Goal: Task Accomplishment & Management: Use online tool/utility

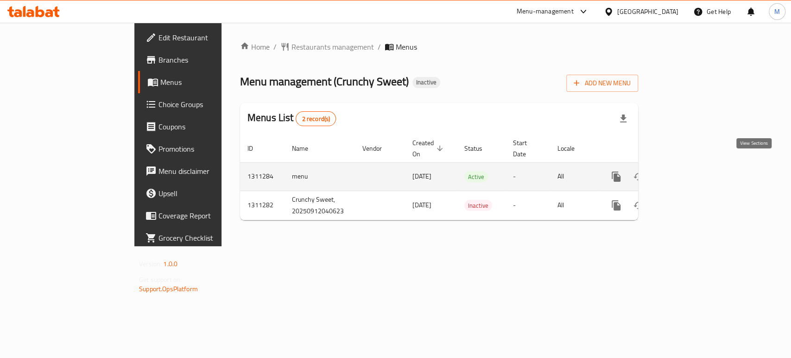
click at [689, 171] on icon "enhanced table" at bounding box center [683, 176] width 11 height 11
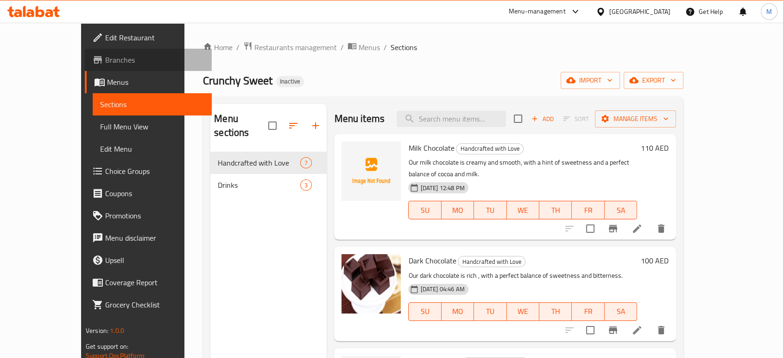
click at [105, 59] on span "Branches" at bounding box center [154, 59] width 99 height 11
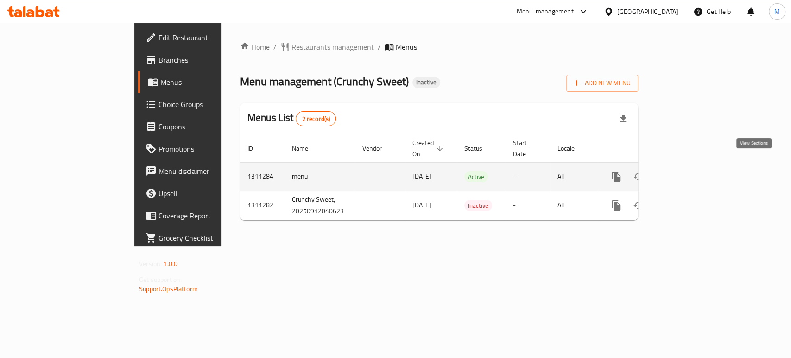
click at [689, 171] on icon "enhanced table" at bounding box center [683, 176] width 11 height 11
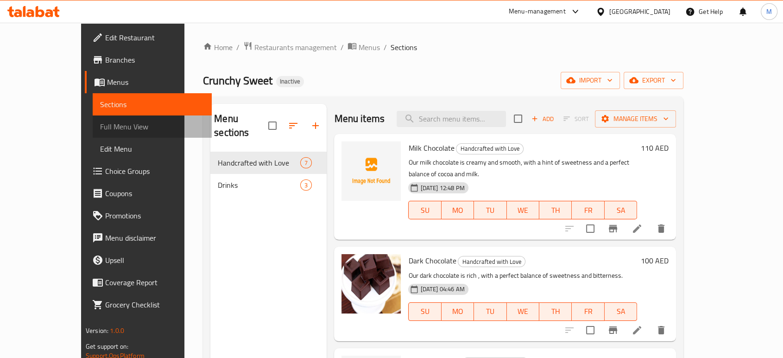
click at [100, 123] on span "Full Menu View" at bounding box center [152, 126] width 104 height 11
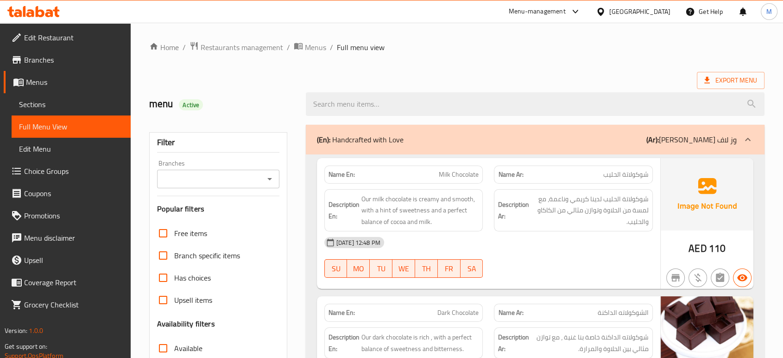
click at [563, 253] on div "14-09-2025 12:48 PM" at bounding box center [489, 242] width 340 height 22
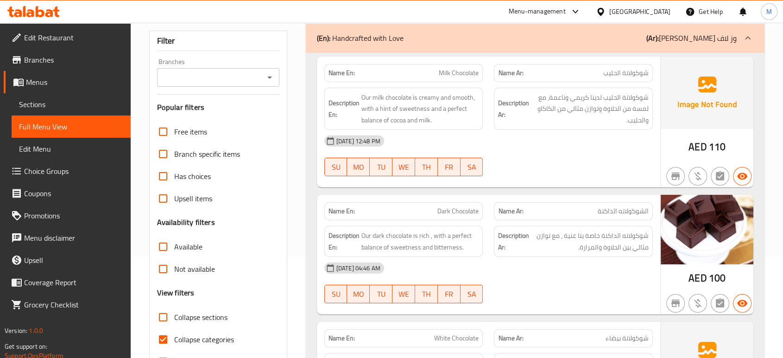
scroll to position [103, 0]
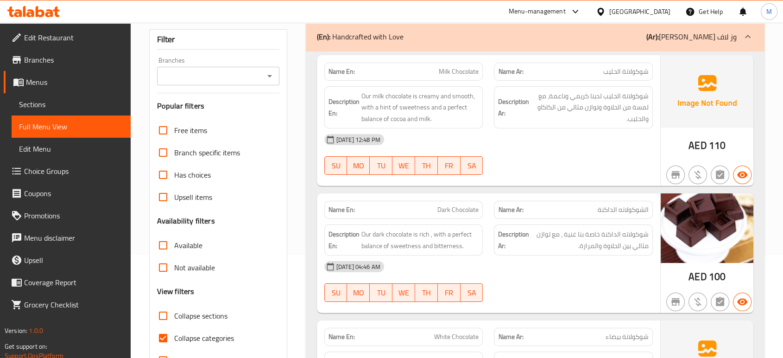
click at [505, 278] on div "12-09-2025 04:46 AM SU MO TU WE TH FR SA" at bounding box center [489, 281] width 340 height 52
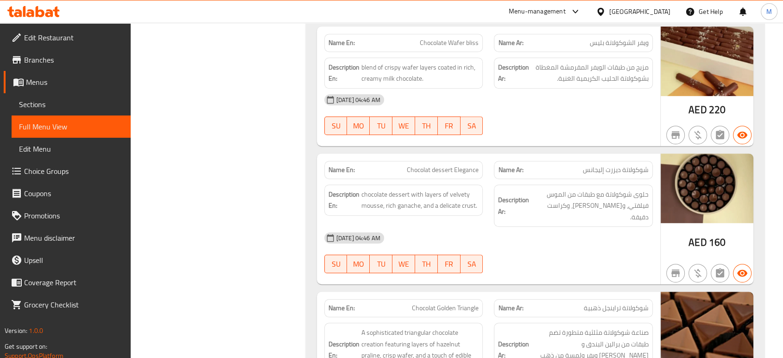
scroll to position [556, 0]
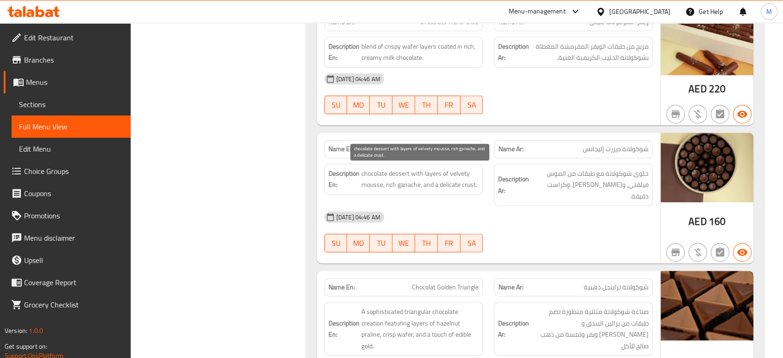
click at [427, 177] on span "chocolate dessert with layers of velvety mousse, rich ganache, and a delicate c…" at bounding box center [421, 179] width 118 height 23
copy span "chocolate dessert with layers of velvety mousse, rich ganache, and a delicate c…"
click at [508, 206] on div "[DATE] 04:46 AM" at bounding box center [489, 217] width 340 height 22
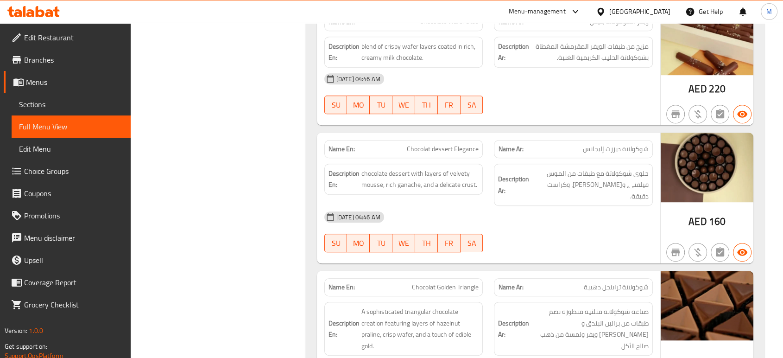
click at [267, 163] on div "Filter Branches Branches Popular filters Free items Branch specific items Has c…" at bounding box center [222, 286] width 157 height 1446
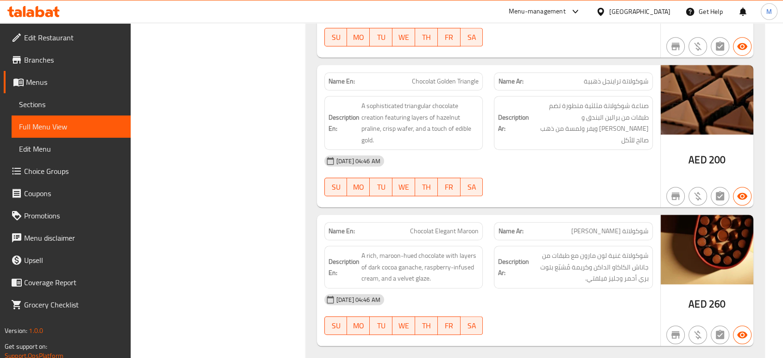
scroll to position [782, 0]
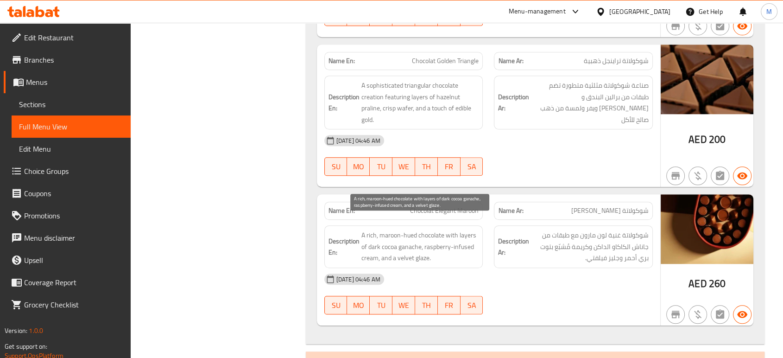
click at [438, 234] on span "A rich, maroon-hued chocolate with layers of dark cocoa ganache, raspberry-infu…" at bounding box center [421, 246] width 118 height 34
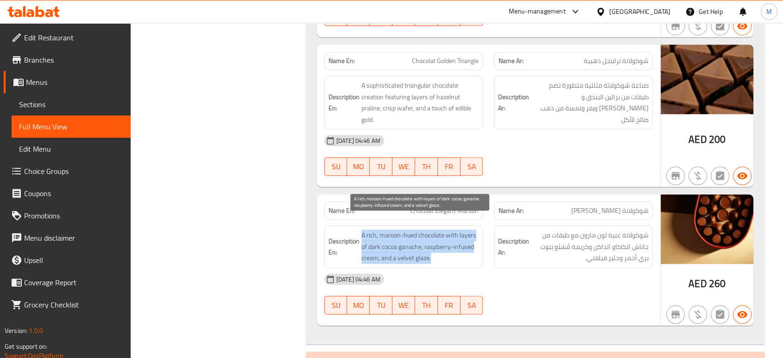
click at [438, 234] on span "A rich, maroon-hued chocolate with layers of dark cocoa ganache, raspberry-infu…" at bounding box center [421, 246] width 118 height 34
copy span "A rich, maroon-hued chocolate with layers of dark cocoa ganache, raspberry-infu…"
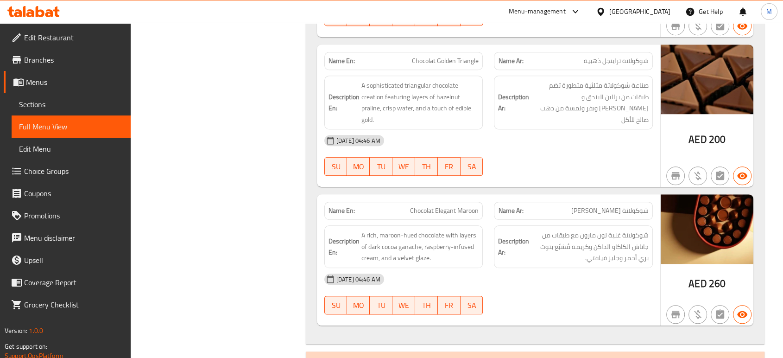
click at [538, 272] on div "[DATE] 04:46 AM" at bounding box center [489, 279] width 340 height 22
click at [238, 250] on div "Filter Branches Branches Popular filters Free items Branch specific items Has c…" at bounding box center [222, 60] width 157 height 1446
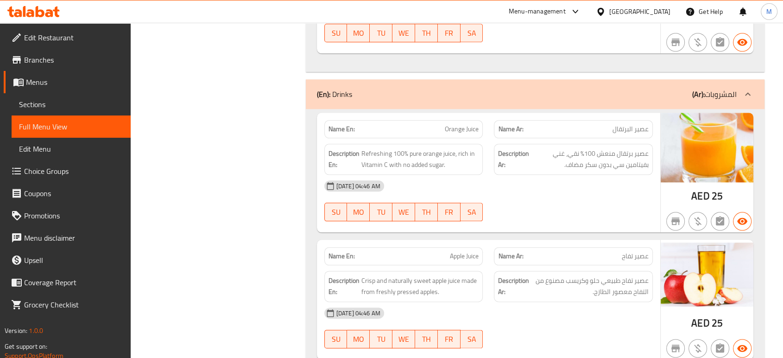
scroll to position [1071, 0]
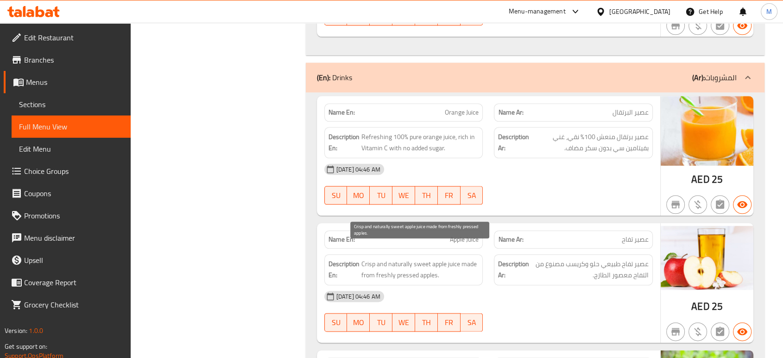
click at [434, 262] on span "Crisp and naturally sweet apple juice made from freshly pressed apples." at bounding box center [421, 269] width 118 height 23
copy span "Crisp and naturally sweet apple juice made from freshly pressed apples."
click at [546, 293] on div "[DATE] 04:46 AM" at bounding box center [489, 296] width 340 height 22
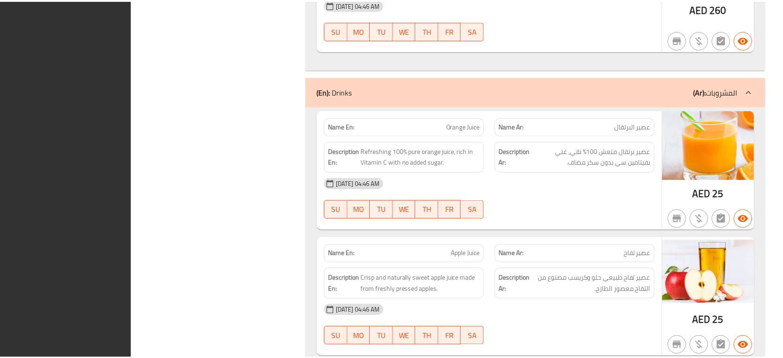
scroll to position [1194, 0]
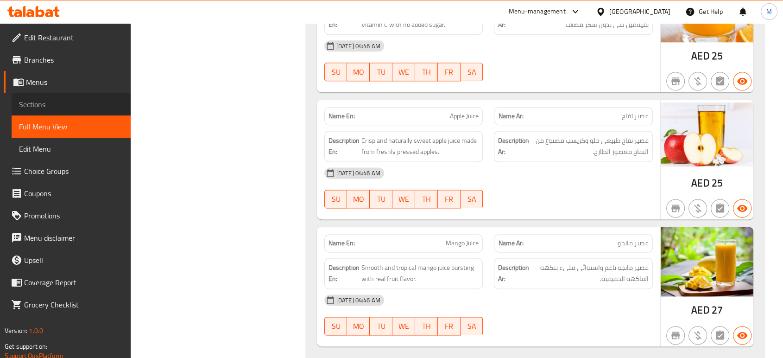
click at [41, 102] on span "Sections" at bounding box center [71, 104] width 104 height 11
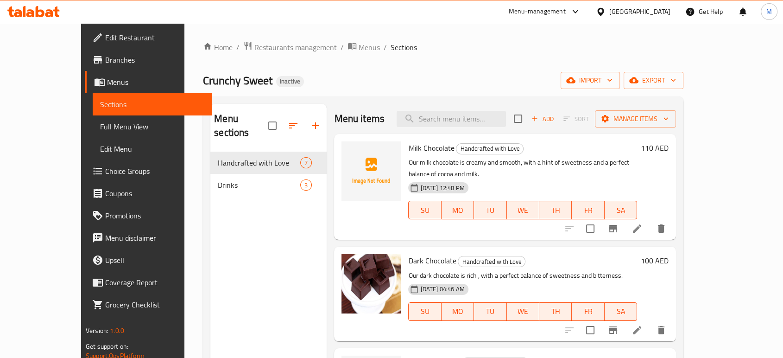
click at [637, 10] on div "[GEOGRAPHIC_DATA]" at bounding box center [640, 11] width 61 height 10
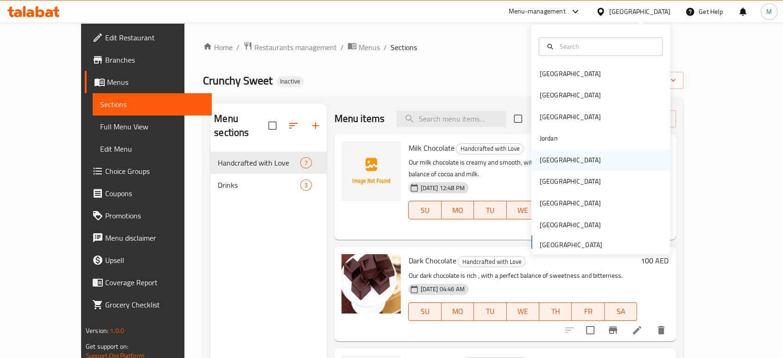
click at [540, 165] on div "Kuwait" at bounding box center [570, 160] width 61 height 10
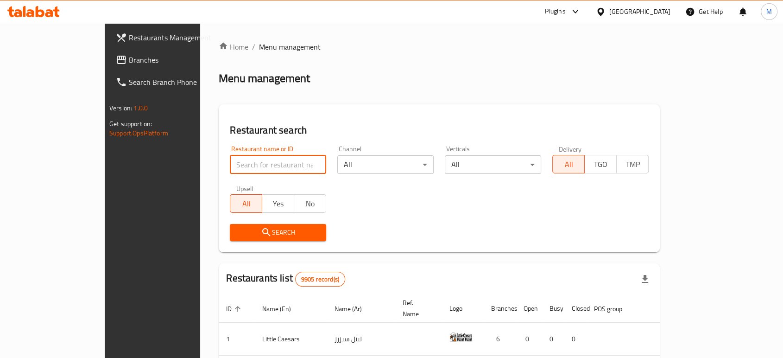
click at [277, 165] on input "search" at bounding box center [278, 164] width 96 height 19
paste input "22926"
type input "22926"
click button "Search" at bounding box center [278, 232] width 96 height 17
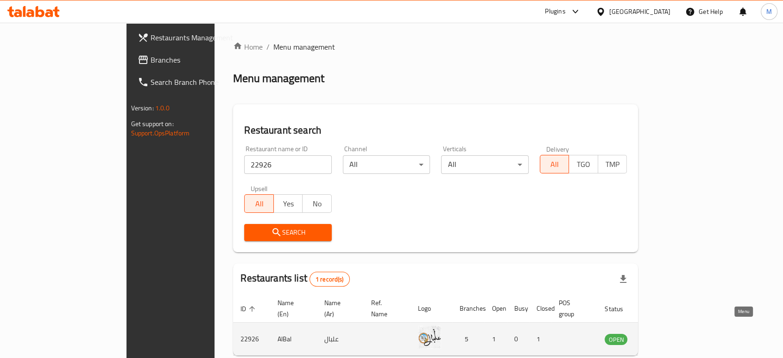
click at [664, 336] on icon "enhanced table" at bounding box center [659, 340] width 10 height 8
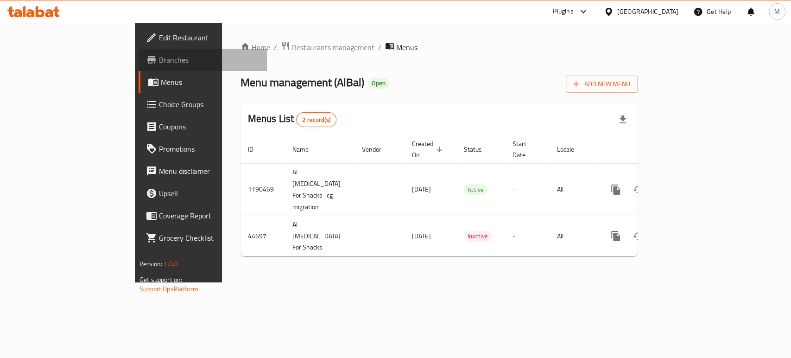
click at [139, 66] on link "Branches" at bounding box center [203, 60] width 128 height 22
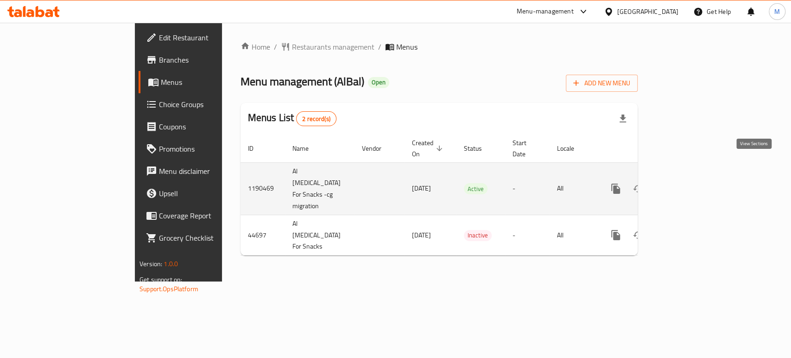
click at [688, 183] on icon "enhanced table" at bounding box center [682, 188] width 11 height 11
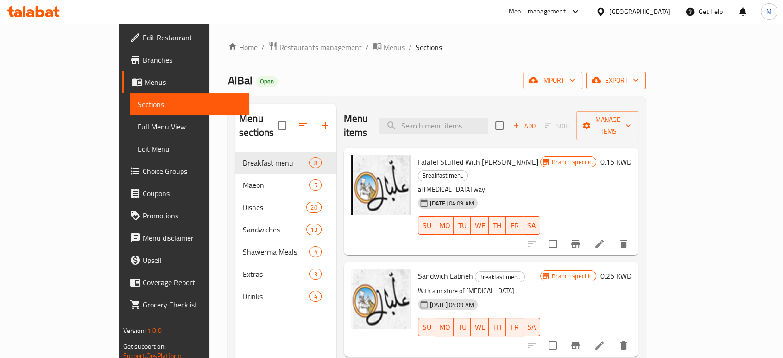
click at [639, 77] on span "export" at bounding box center [616, 81] width 45 height 12
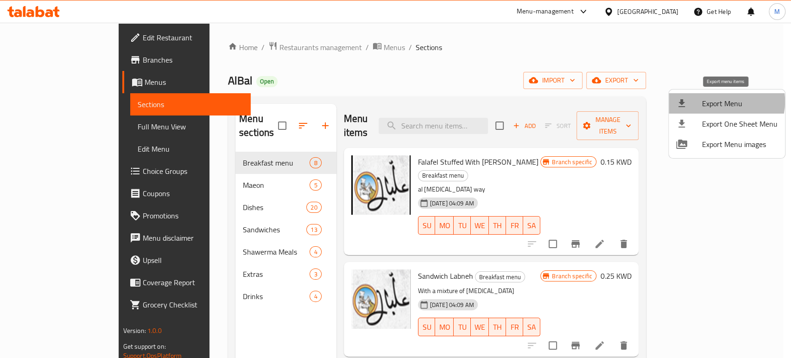
click at [724, 102] on span "Export Menu" at bounding box center [740, 103] width 76 height 11
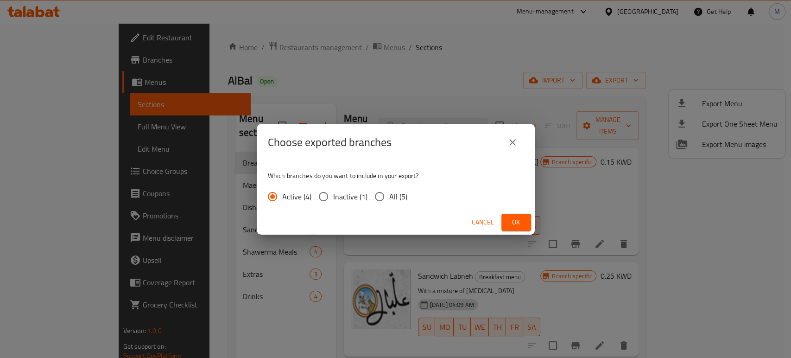
click at [376, 194] on input "All (5)" at bounding box center [379, 196] width 19 height 19
radio input "true"
click at [521, 222] on span "Ok" at bounding box center [516, 222] width 15 height 12
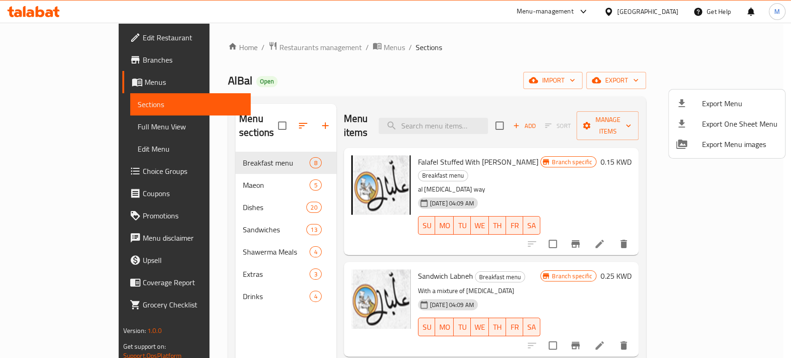
click at [50, 57] on div at bounding box center [395, 179] width 791 height 358
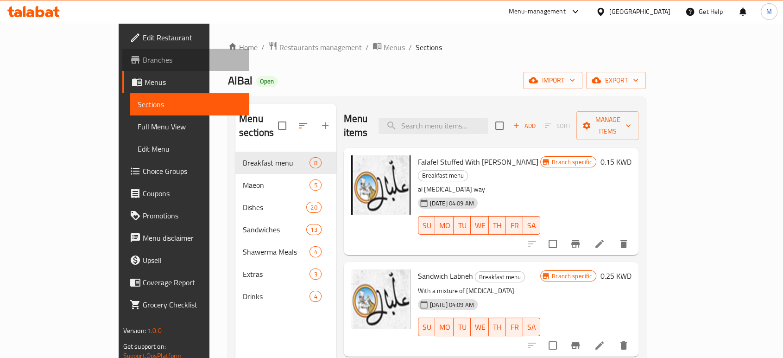
click at [143, 55] on span "Branches" at bounding box center [192, 59] width 99 height 11
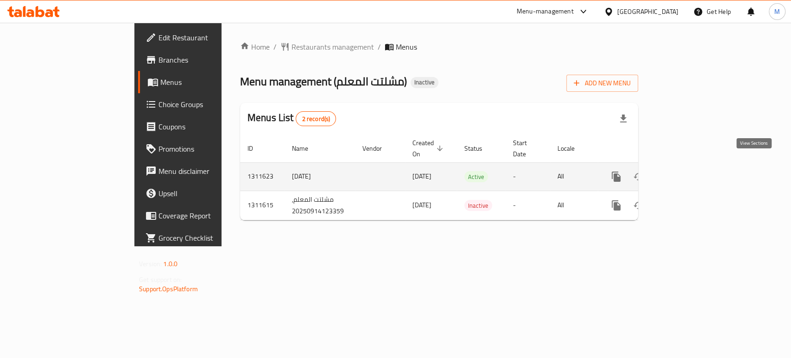
click at [687, 172] on icon "enhanced table" at bounding box center [683, 176] width 8 height 8
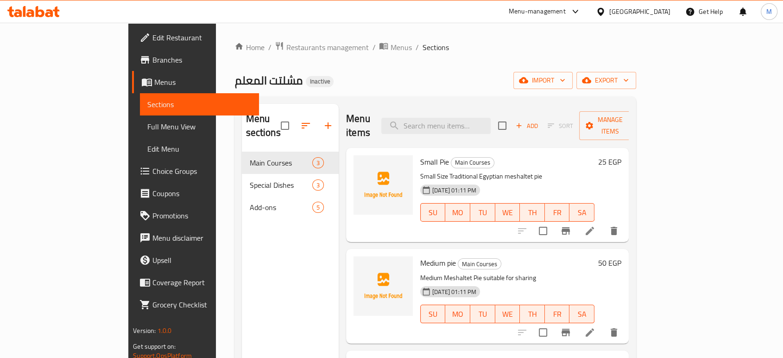
click at [147, 127] on span "Full Menu View" at bounding box center [199, 126] width 104 height 11
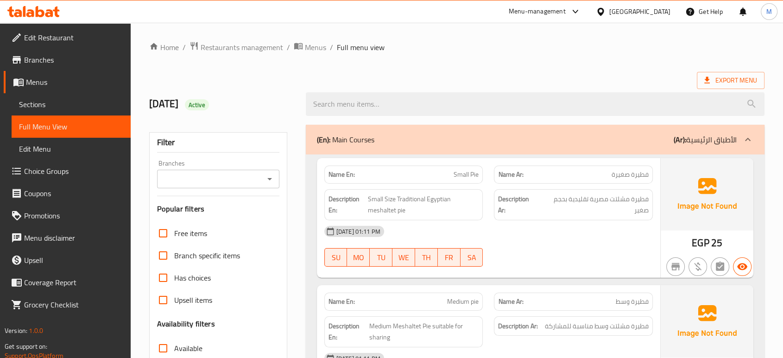
click at [567, 253] on div "[DATE] 01:11 PM SU MO TU WE TH FR SA" at bounding box center [489, 246] width 340 height 52
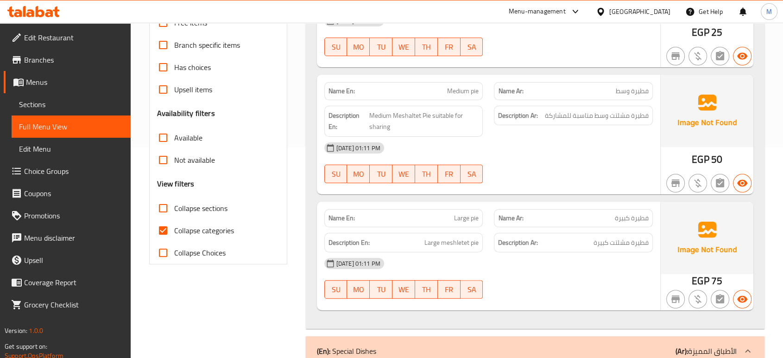
scroll to position [226, 0]
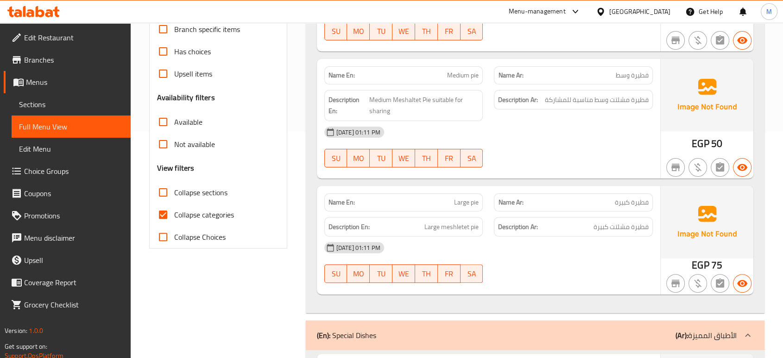
click at [553, 246] on div "14-09-2025 01:11 PM" at bounding box center [489, 247] width 340 height 22
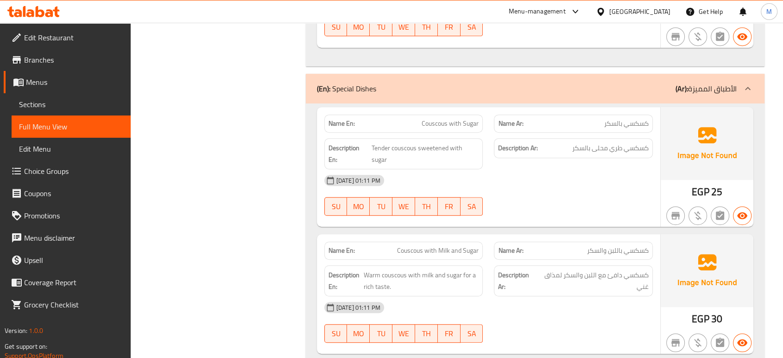
scroll to position [474, 0]
click at [592, 311] on div "14-09-2025 01:11 PM SU MO TU WE TH FR SA" at bounding box center [489, 321] width 340 height 52
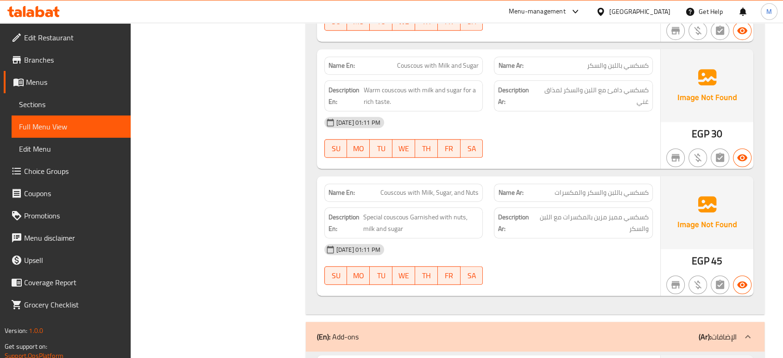
scroll to position [659, 0]
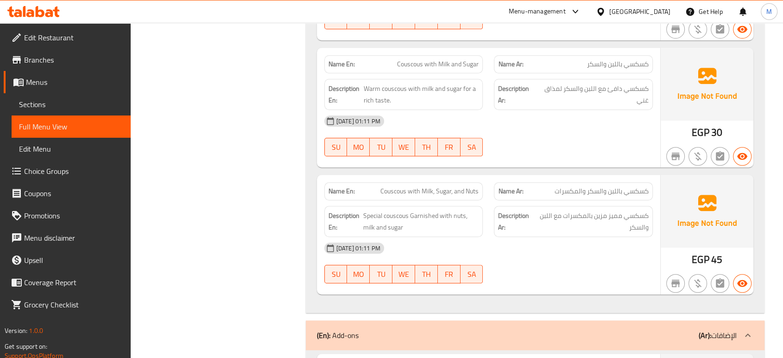
click at [608, 243] on div "14-09-2025 01:11 PM" at bounding box center [489, 248] width 340 height 22
click at [596, 256] on div "14-09-2025 01:11 PM SU MO TU WE TH FR SA" at bounding box center [489, 263] width 340 height 52
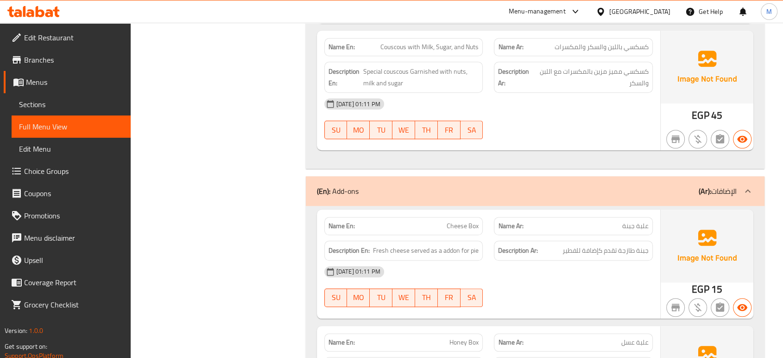
scroll to position [824, 0]
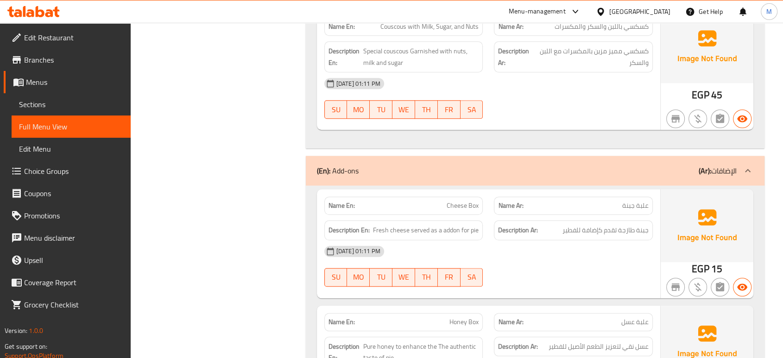
click at [547, 266] on div "14-09-2025 01:11 PM SU MO TU WE TH FR SA" at bounding box center [489, 266] width 340 height 52
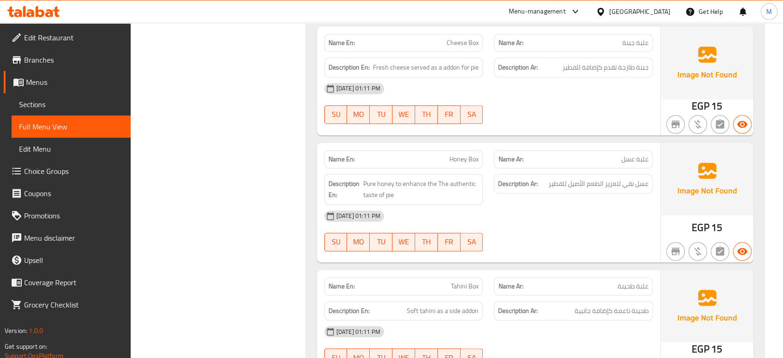
scroll to position [1009, 0]
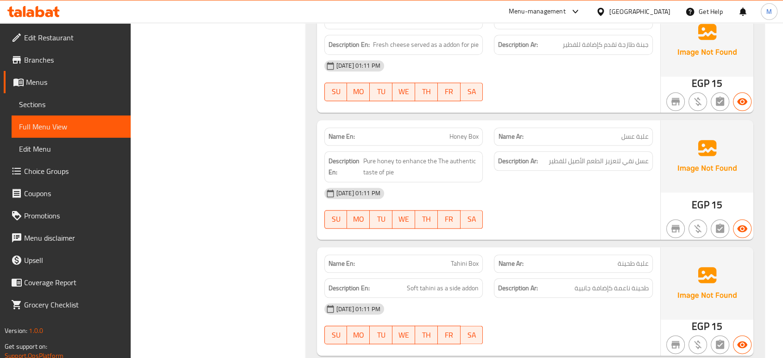
click at [522, 324] on div "14-09-2025 01:11 PM SU MO TU WE TH FR SA" at bounding box center [489, 324] width 340 height 52
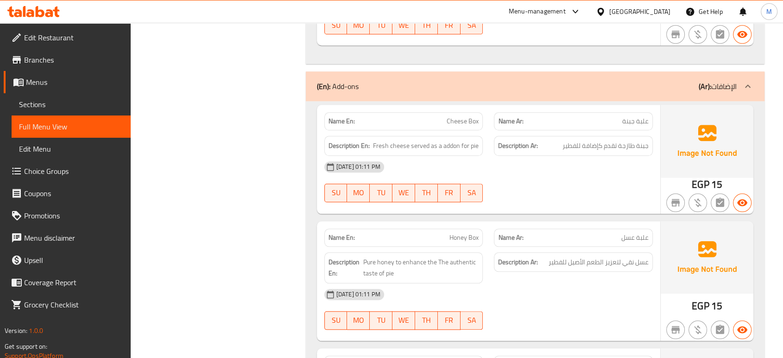
scroll to position [1221, 0]
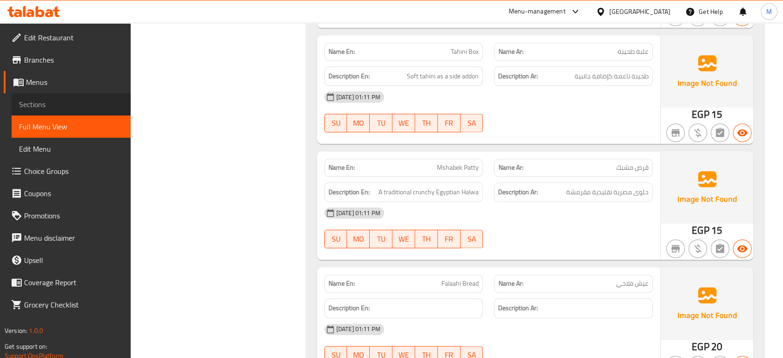
click at [36, 104] on span "Sections" at bounding box center [71, 104] width 104 height 11
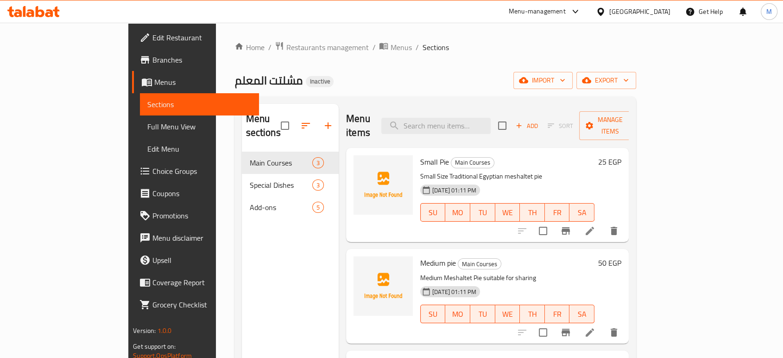
click at [147, 127] on span "Full Menu View" at bounding box center [199, 126] width 104 height 11
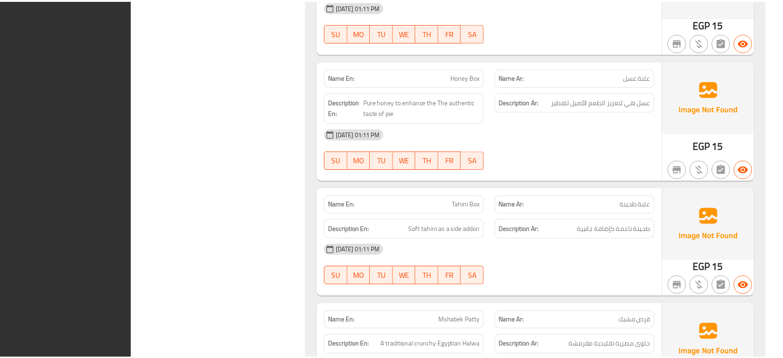
scroll to position [1263, 0]
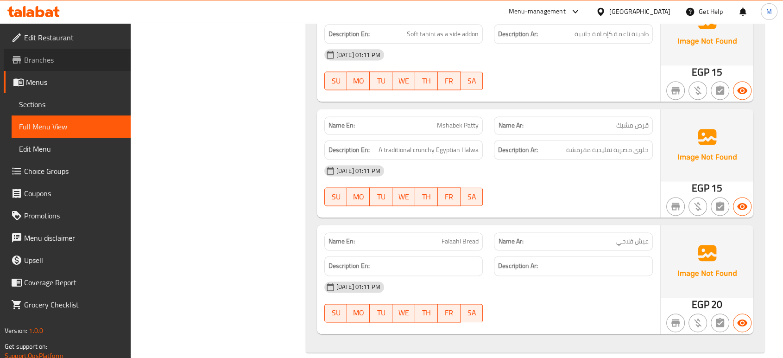
click at [48, 60] on span "Branches" at bounding box center [73, 59] width 99 height 11
